Goal: Task Accomplishment & Management: Manage account settings

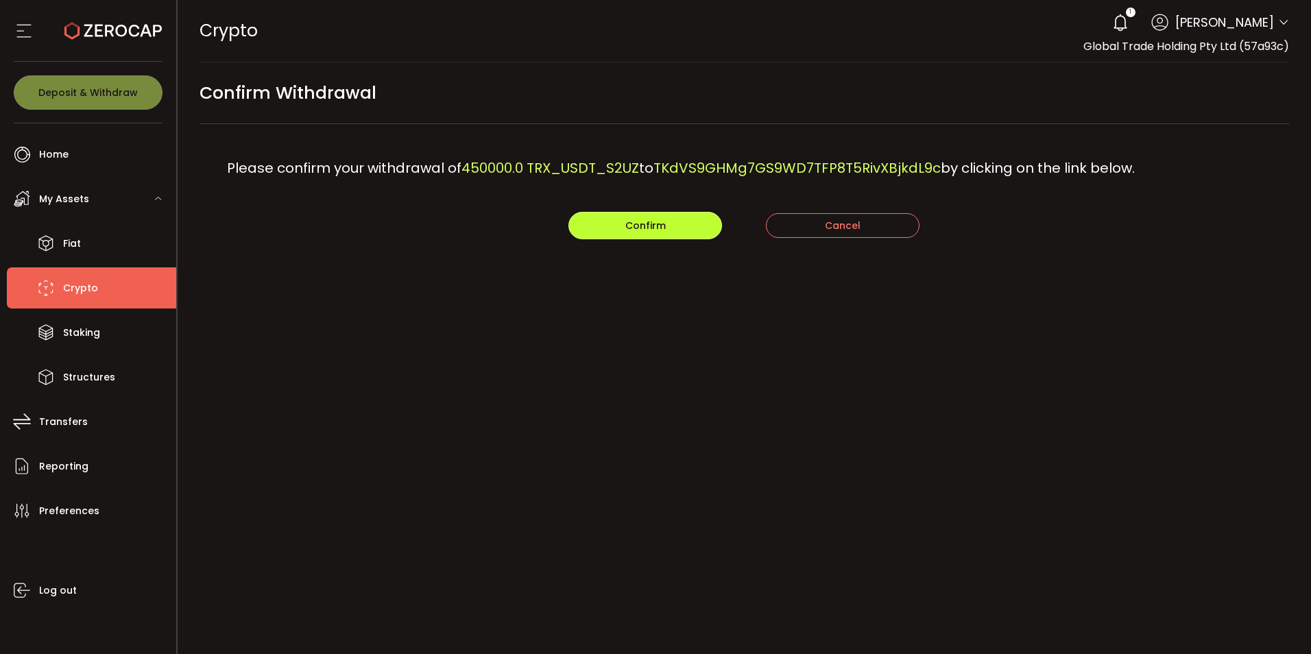
click at [646, 233] on button "Confirm" at bounding box center [646, 225] width 154 height 27
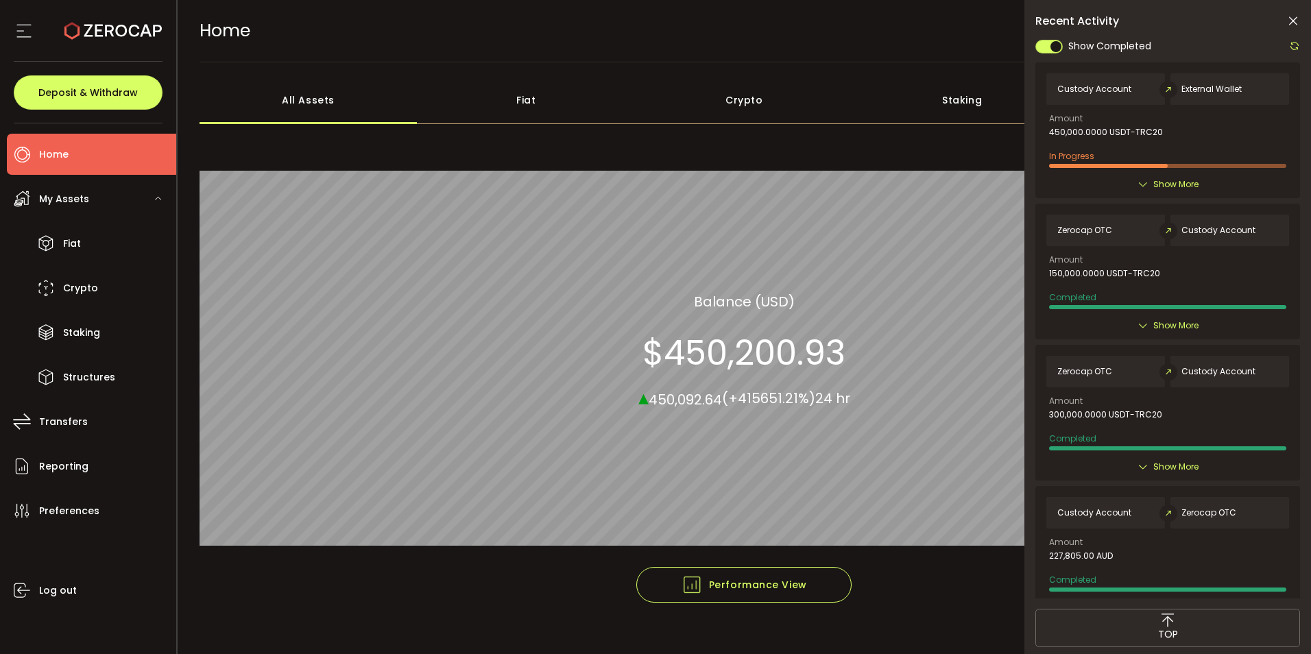
click at [1290, 17] on icon at bounding box center [1294, 21] width 14 height 14
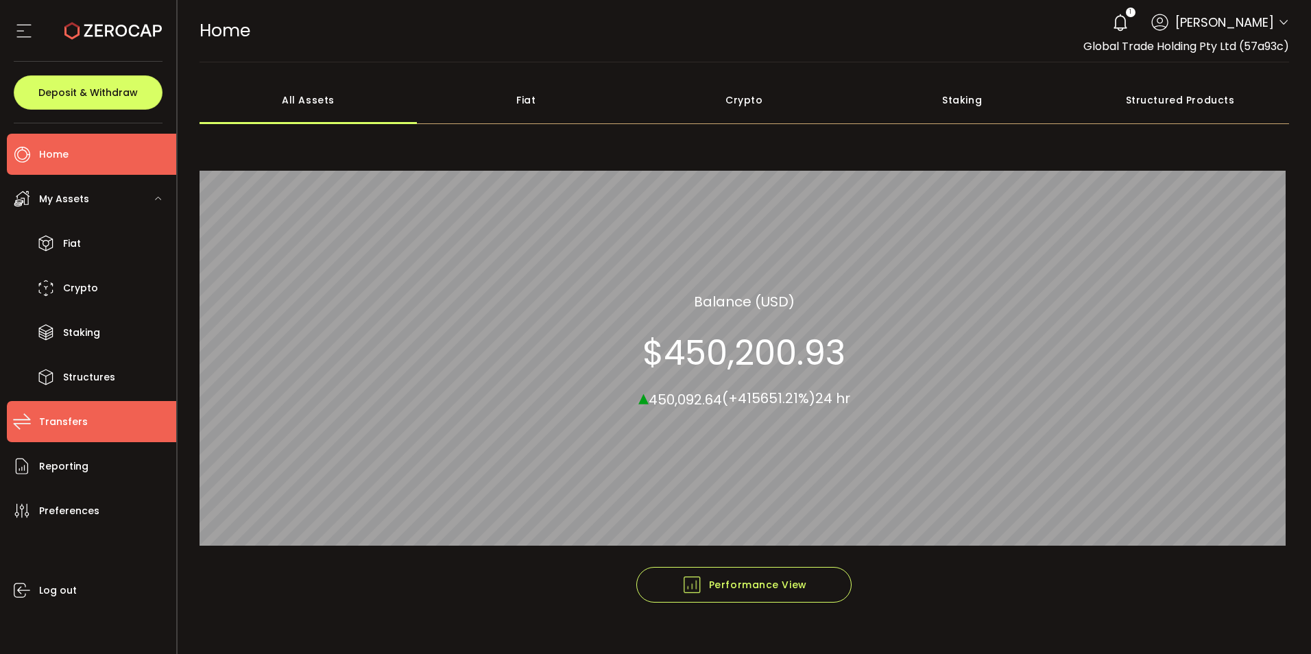
click at [73, 436] on li "Transfers" at bounding box center [91, 421] width 169 height 41
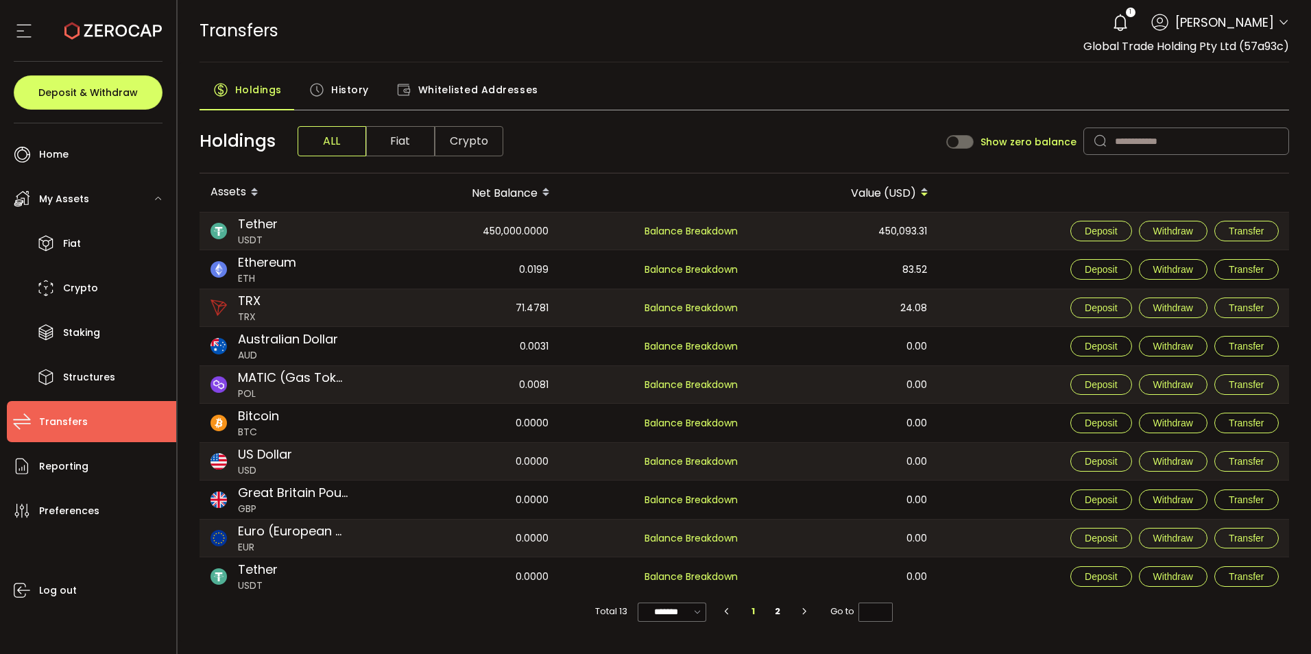
click at [351, 91] on span "History" at bounding box center [350, 89] width 38 height 27
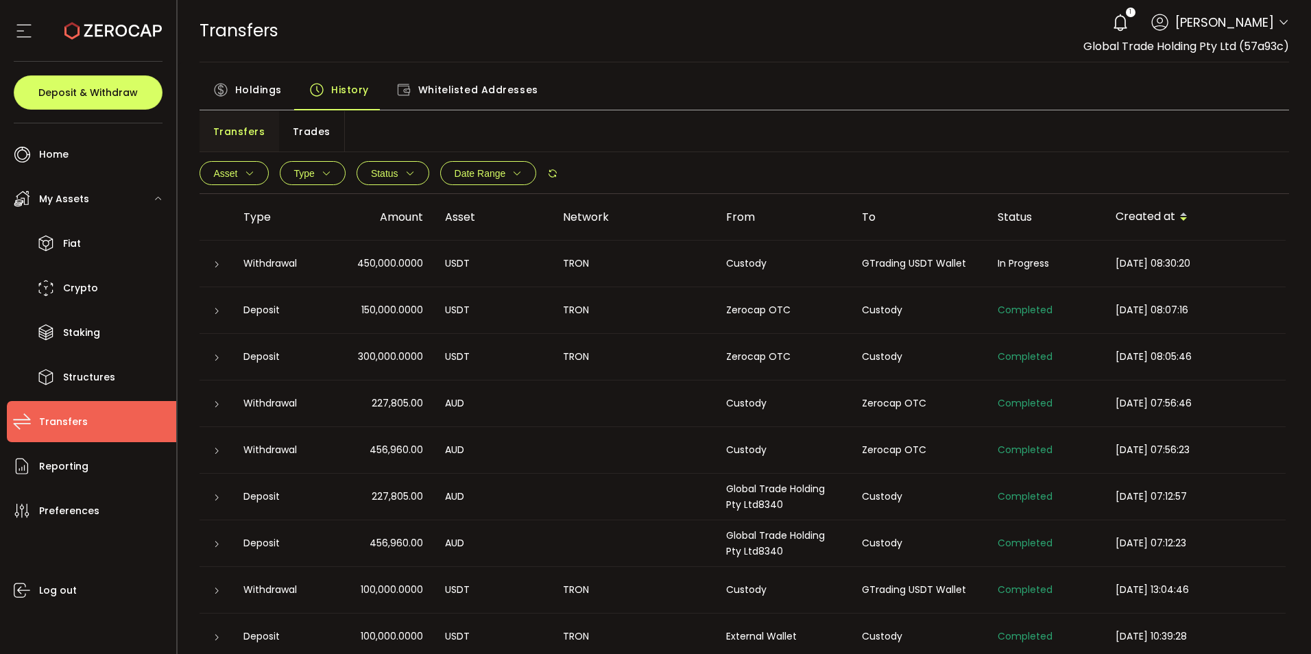
click at [218, 261] on icon at bounding box center [217, 265] width 8 height 8
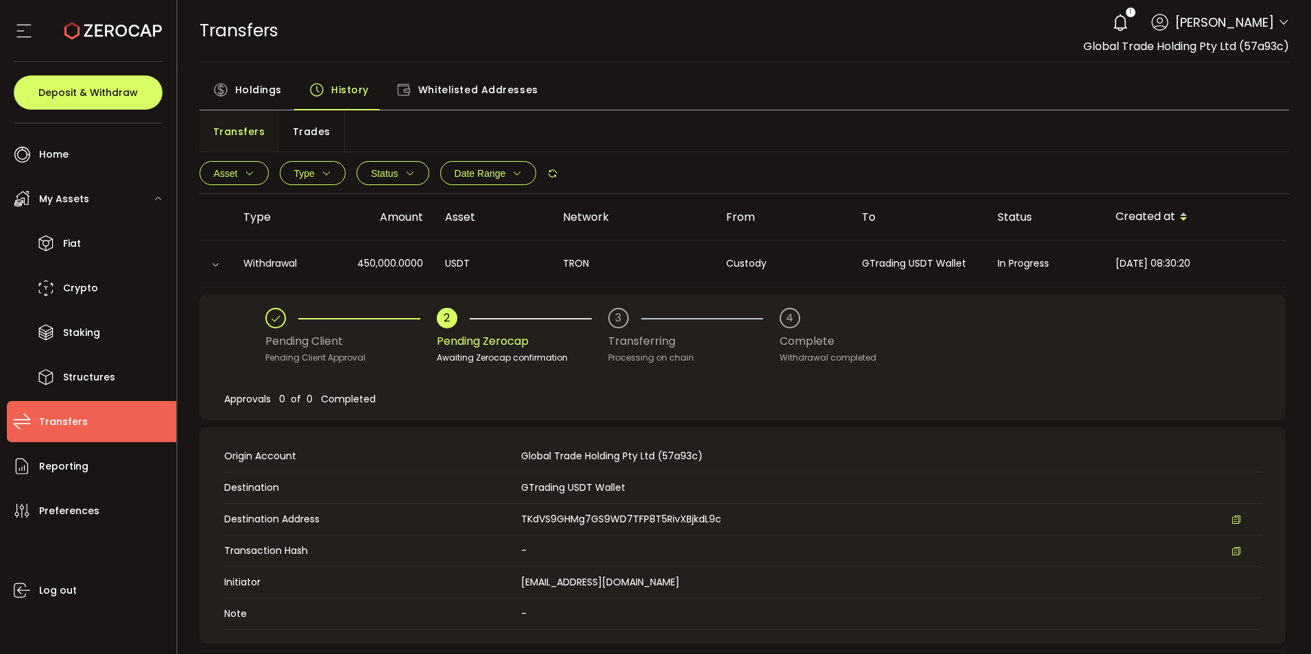
click at [650, 91] on div "Holdings History Whitelisted Addresses" at bounding box center [745, 93] width 1091 height 34
click at [1281, 24] on icon at bounding box center [1283, 22] width 11 height 11
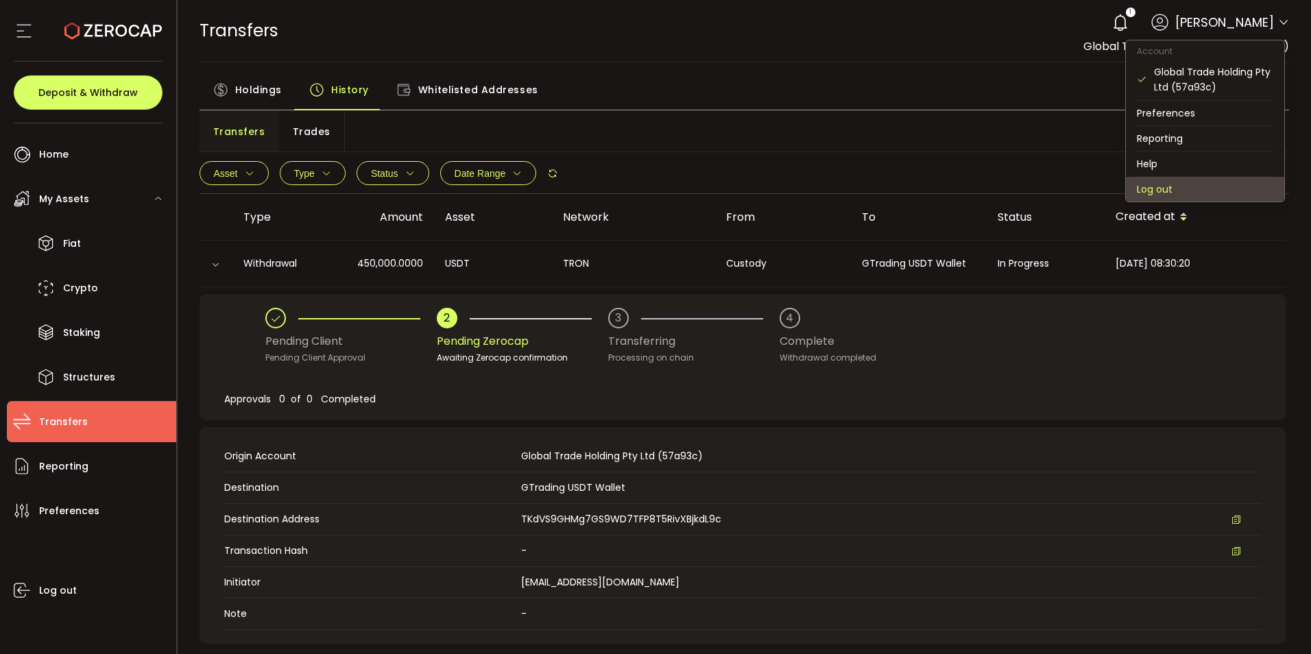
click at [1160, 189] on li "Log out" at bounding box center [1205, 189] width 158 height 25
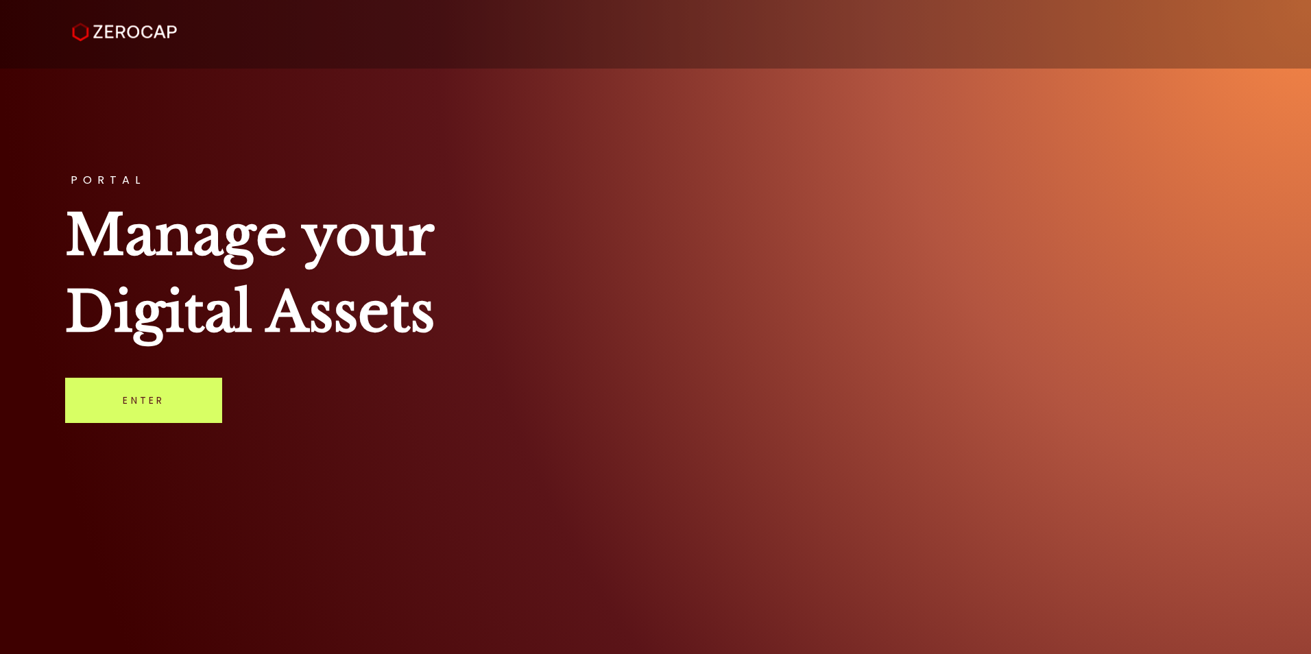
click at [831, 34] on div at bounding box center [656, 28] width 1298 height 51
